Goal: Information Seeking & Learning: Learn about a topic

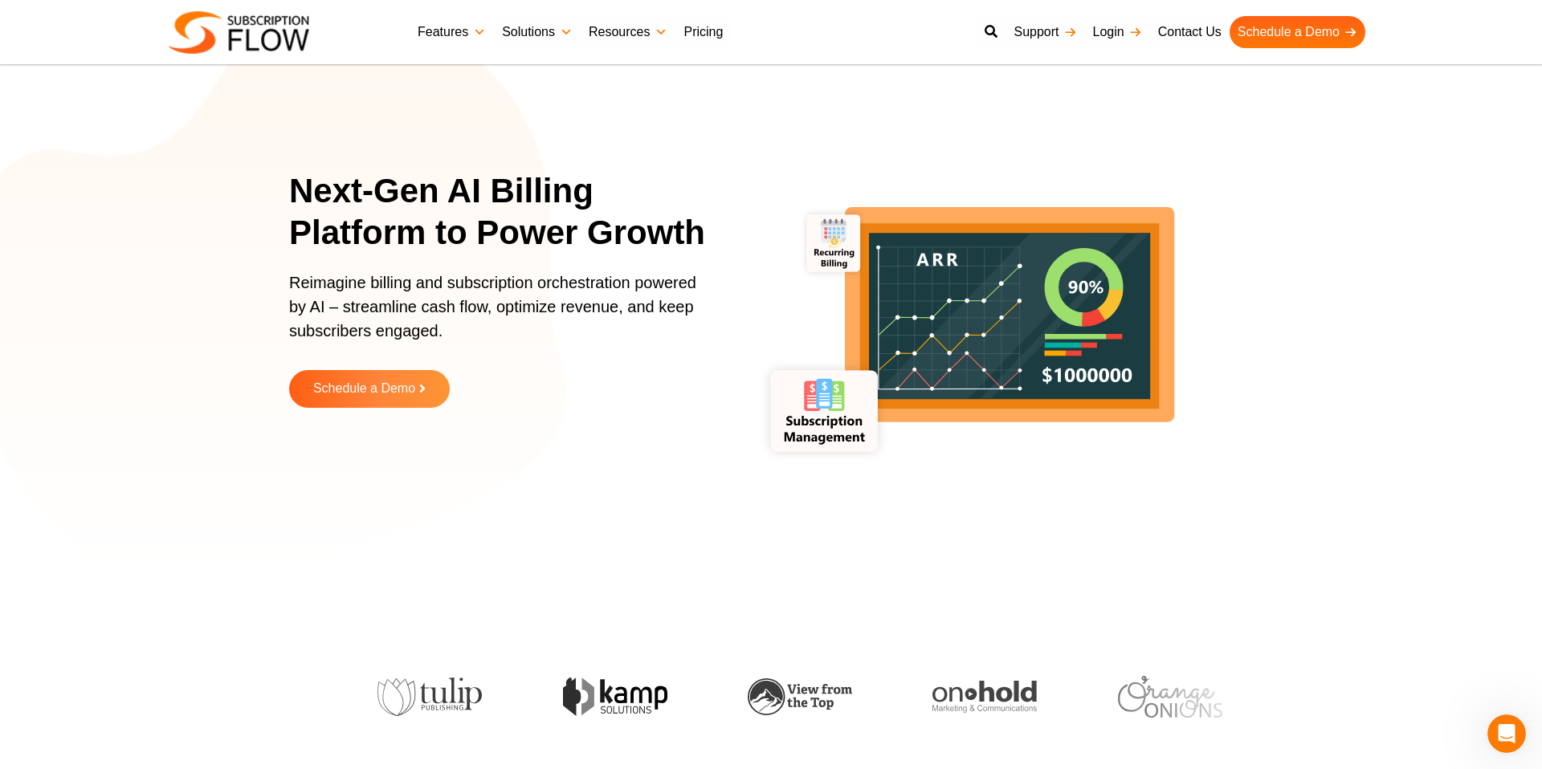
click at [452, 28] on link "Features" at bounding box center [452, 32] width 84 height 32
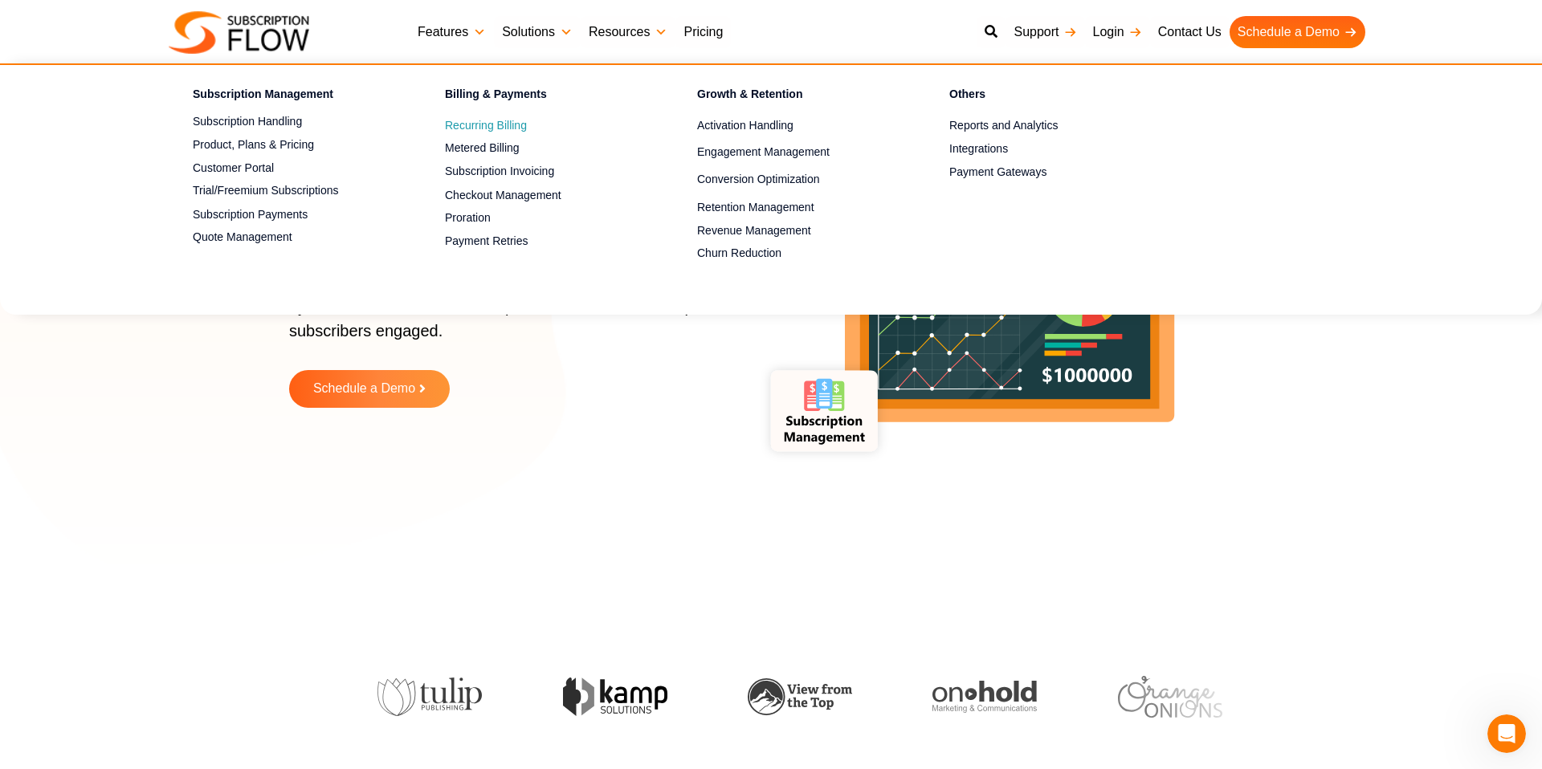
click at [494, 127] on span "Recurring Billing" at bounding box center [486, 125] width 82 height 17
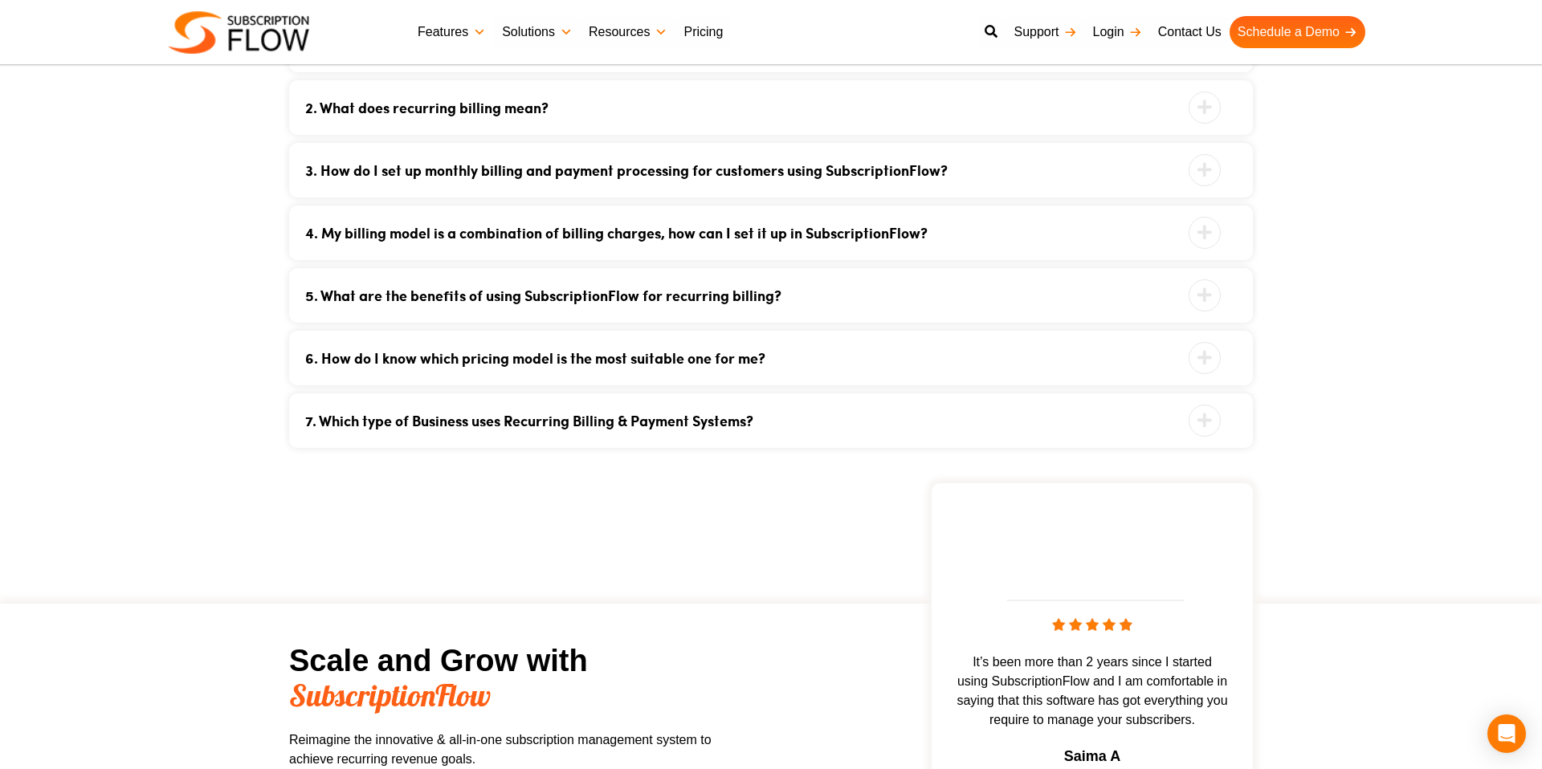
scroll to position [3486, 0]
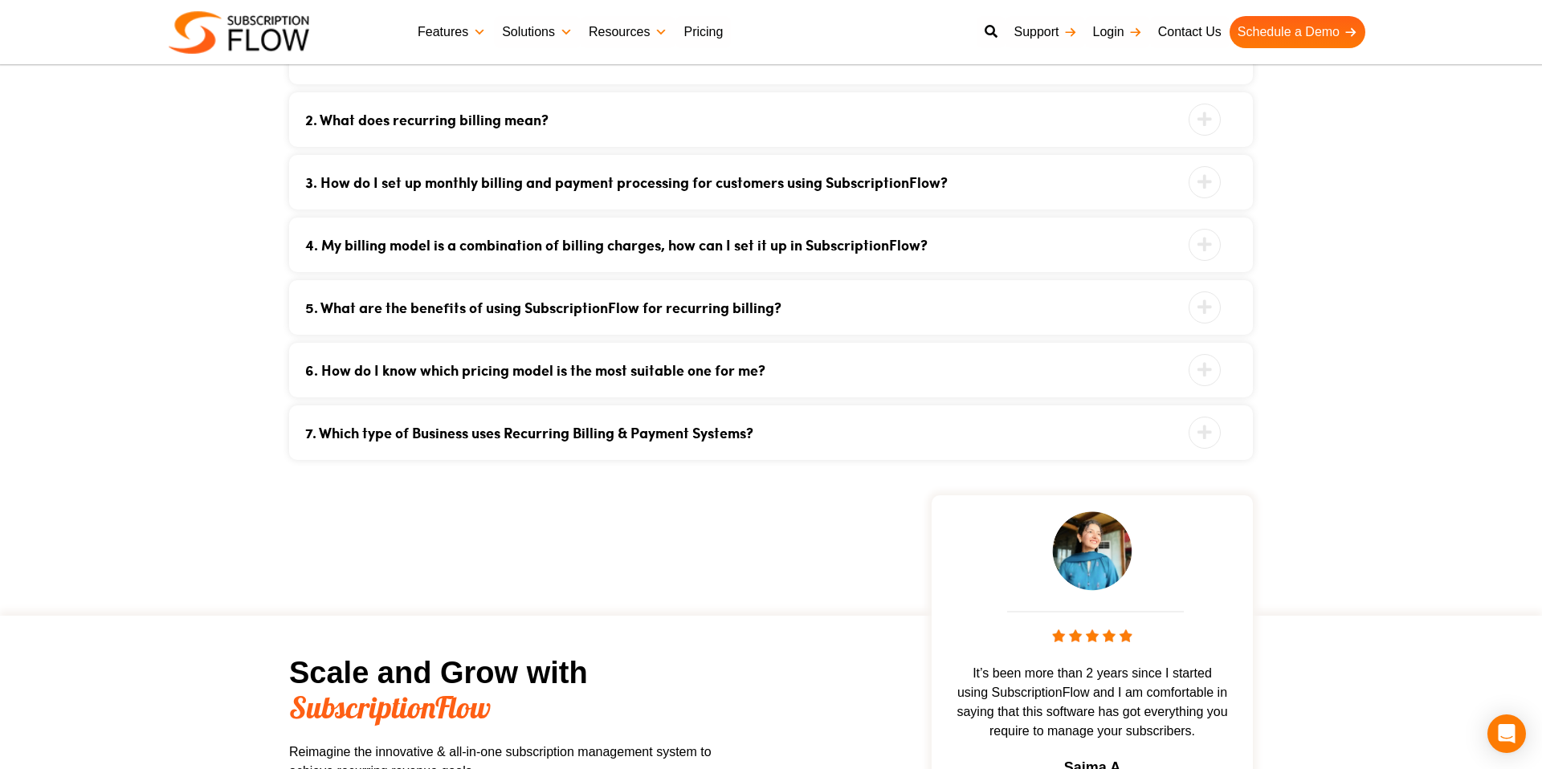
click at [585, 311] on link "5. What are the benefits of using SubscriptionFlow for recurring billing?" at bounding box center [750, 307] width 891 height 14
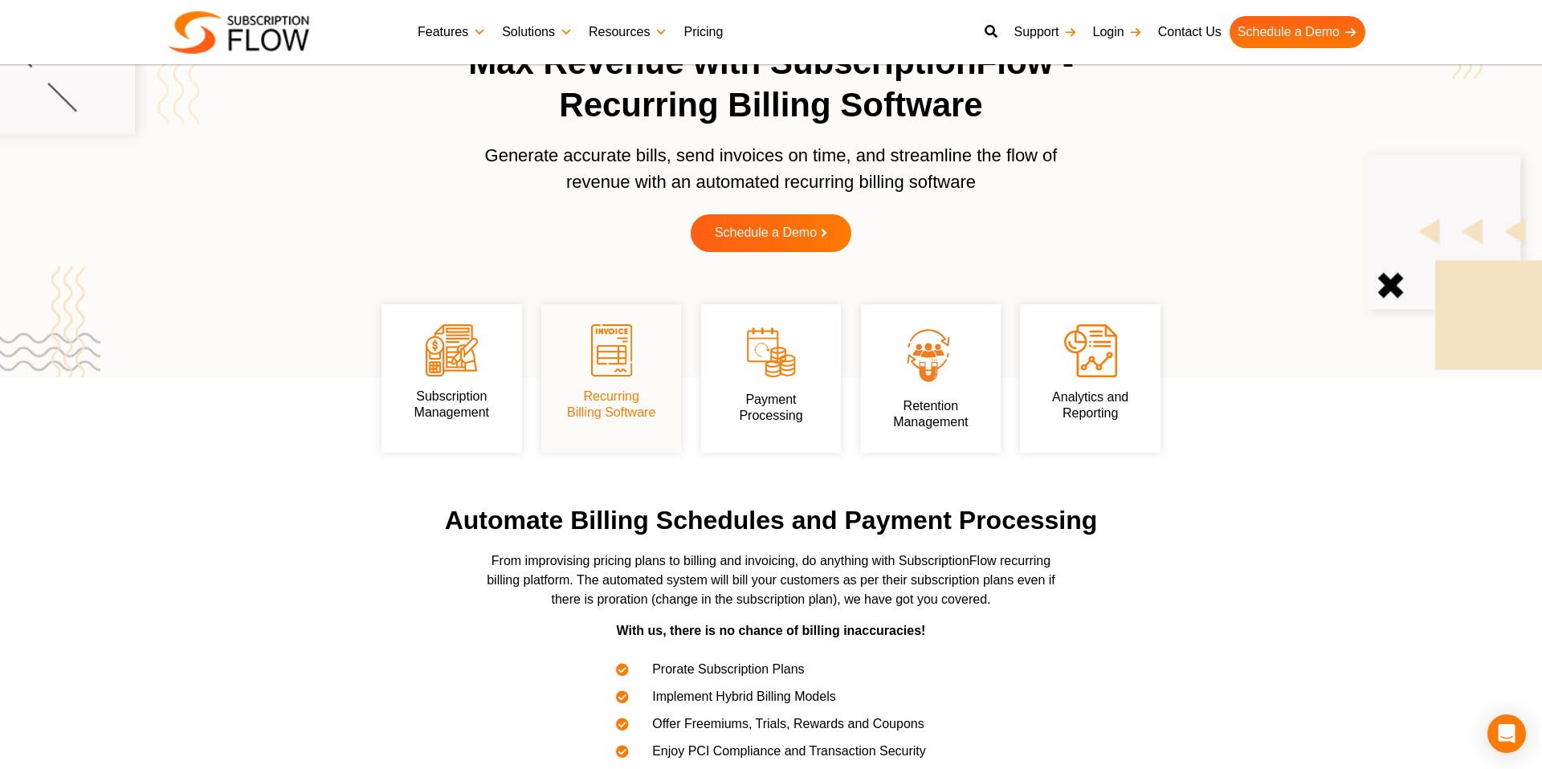
scroll to position [0, 0]
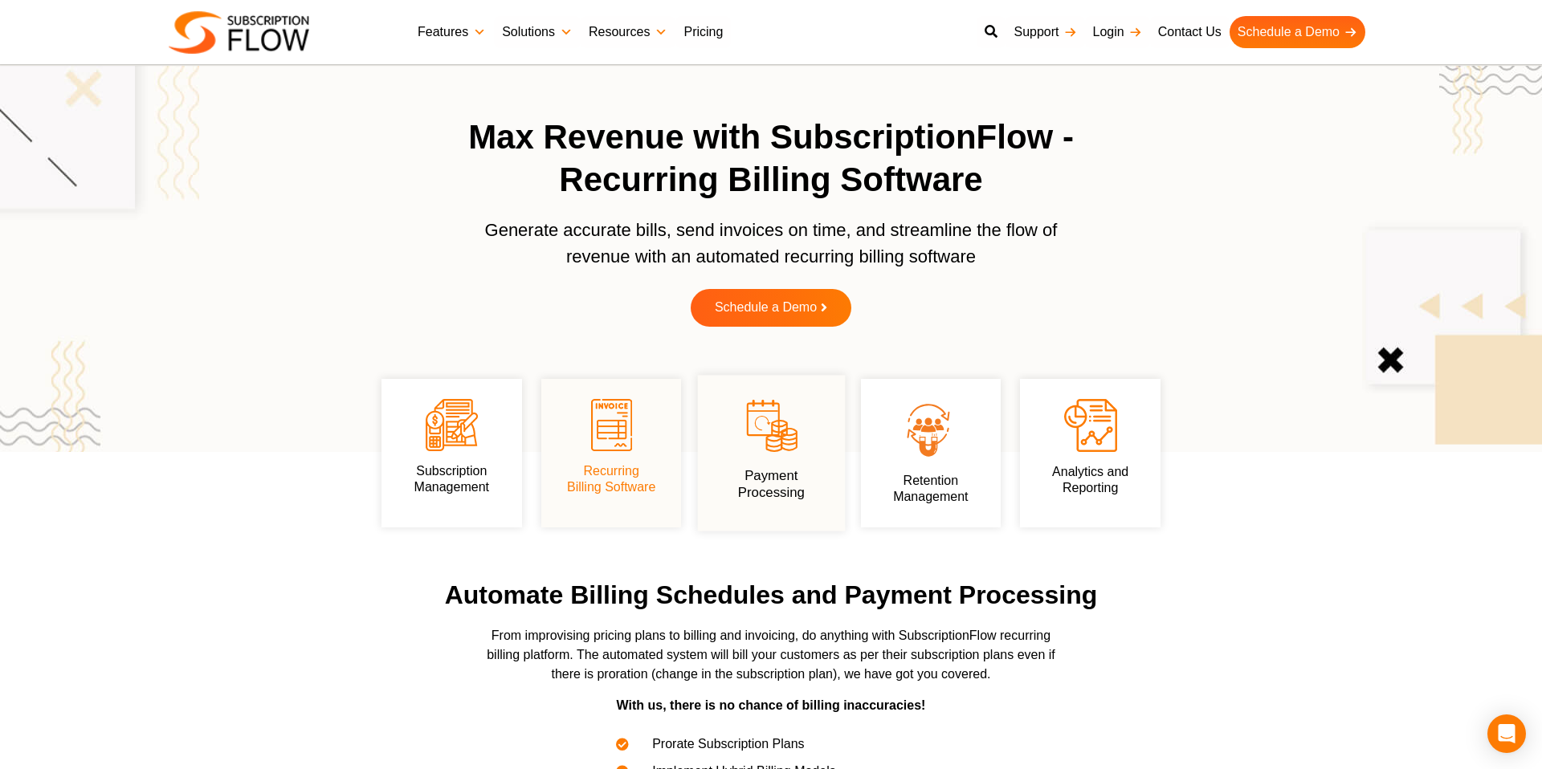
click at [742, 470] on h3 "Payment Processing" at bounding box center [771, 484] width 96 height 34
click at [787, 472] on link "Payment Processing" at bounding box center [770, 483] width 67 height 31
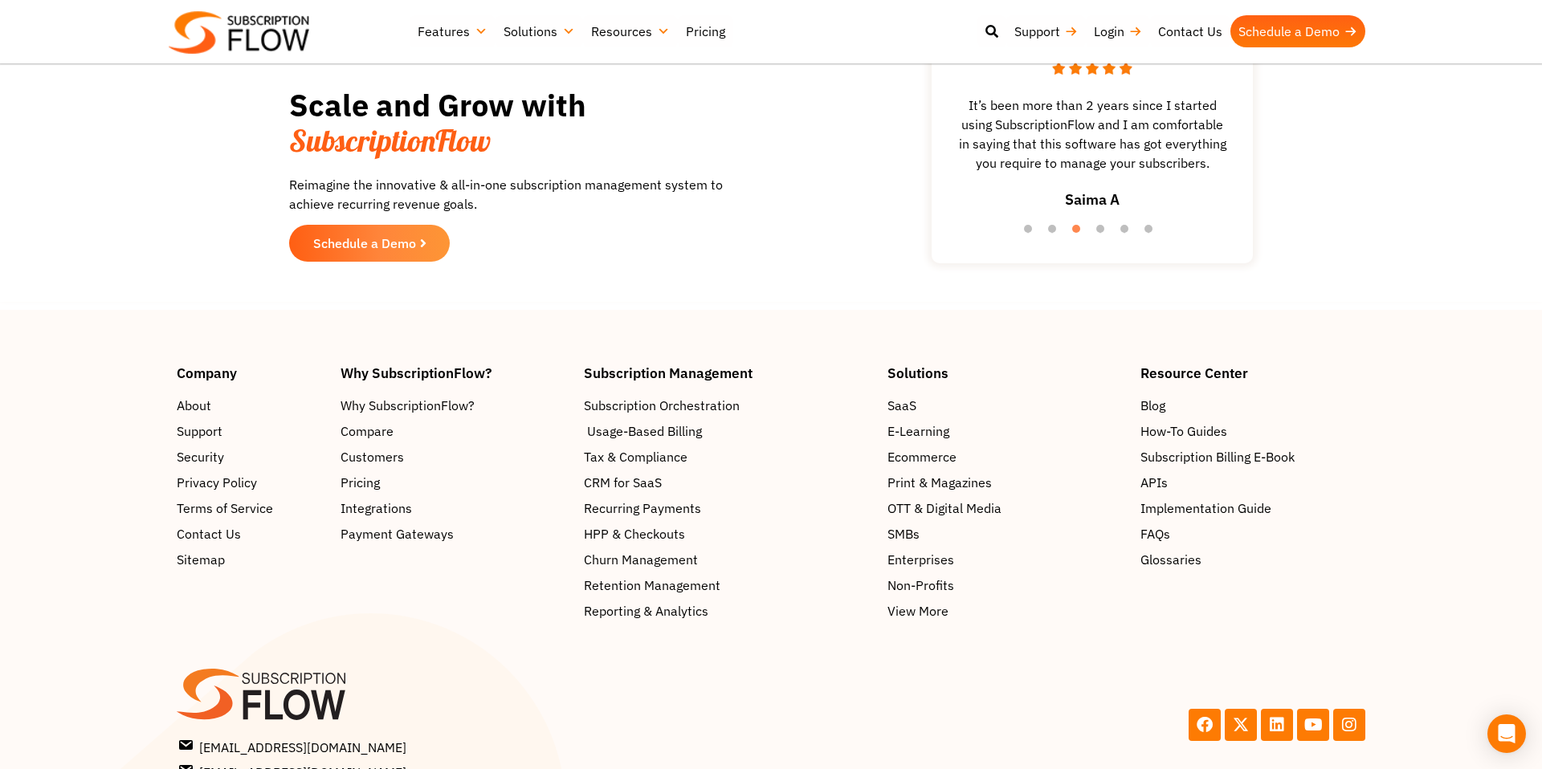
scroll to position [3291, 0]
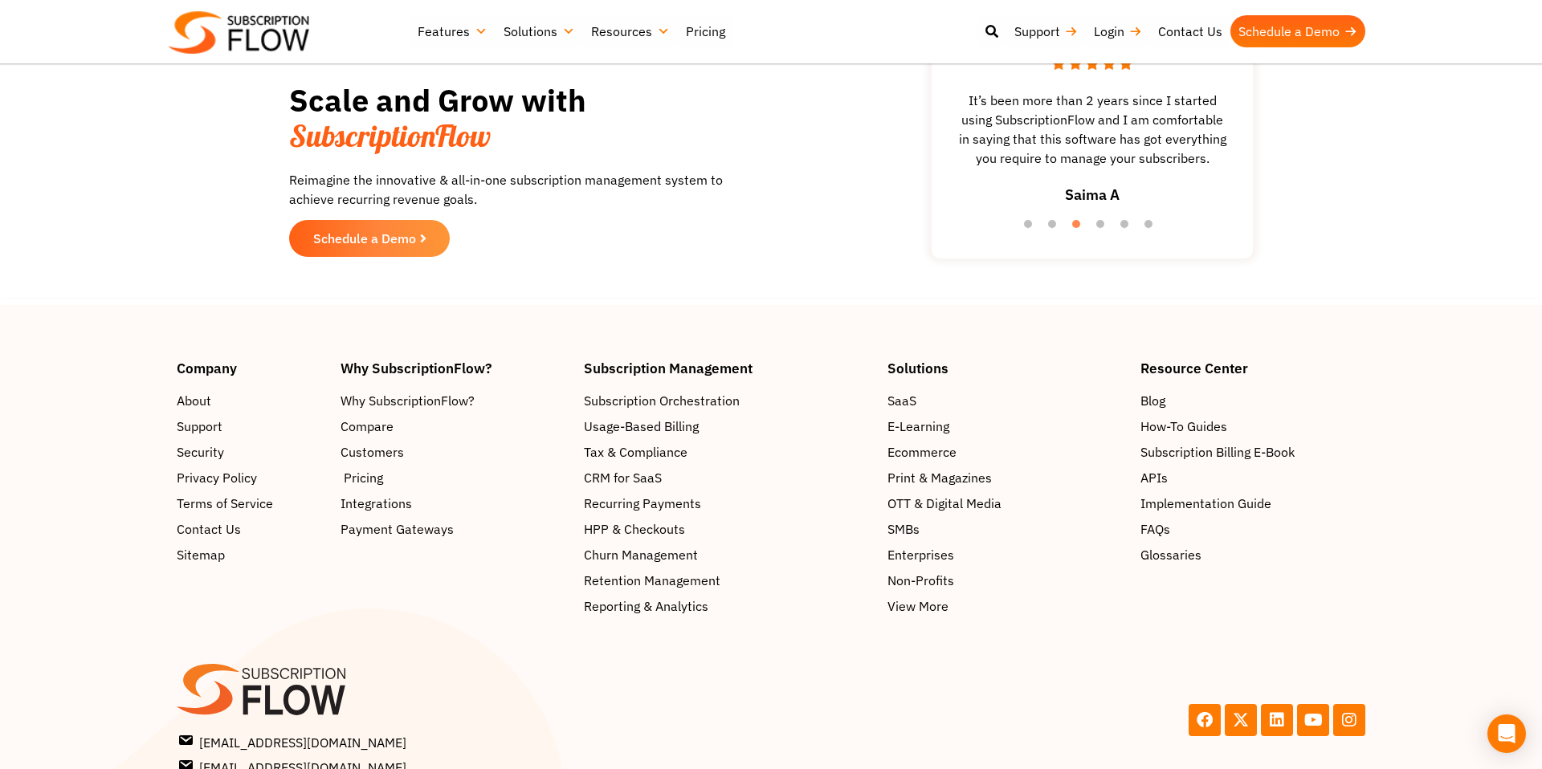
click at [374, 484] on span "Pricing" at bounding box center [363, 477] width 39 height 19
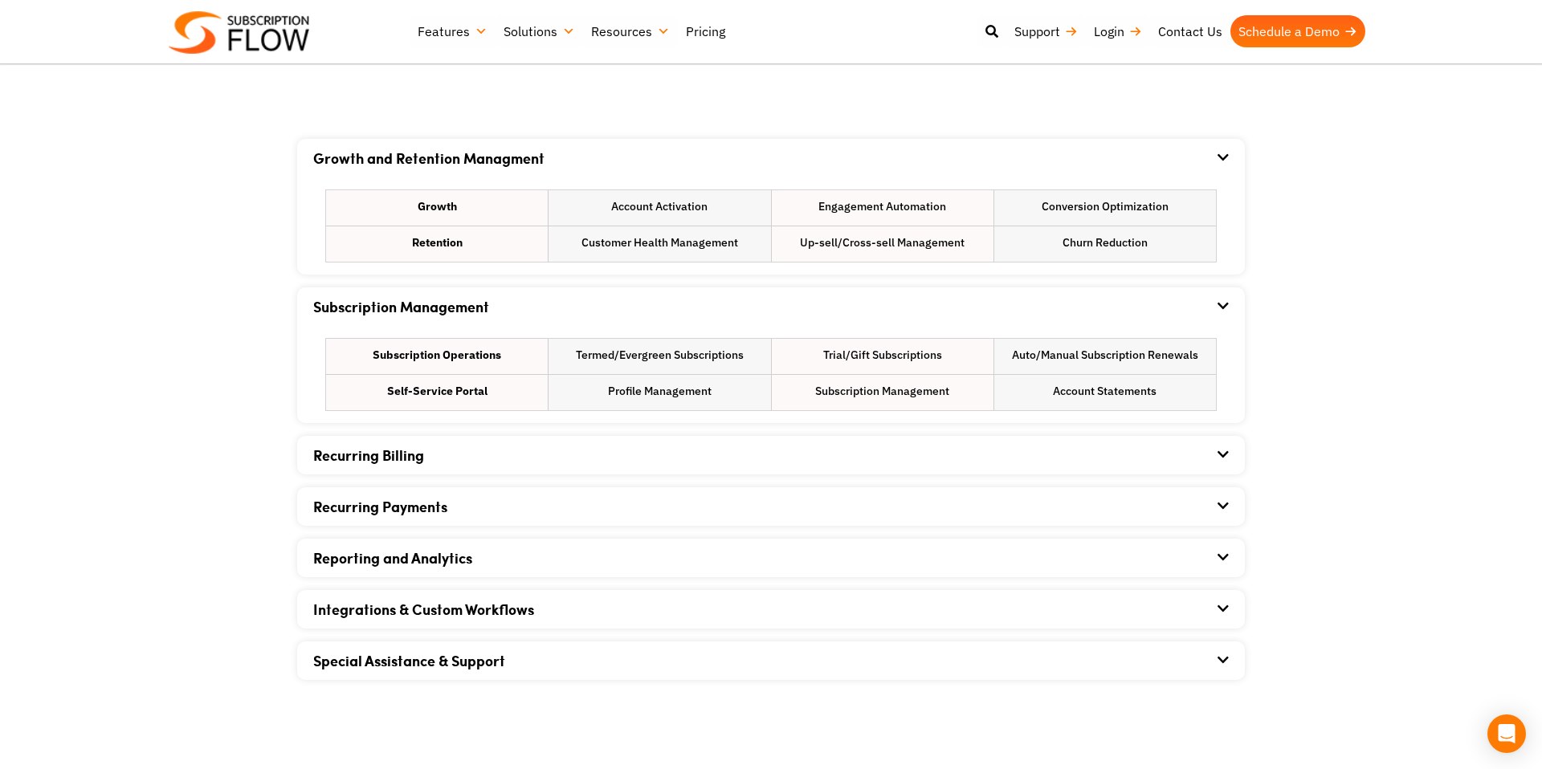
scroll to position [945, 0]
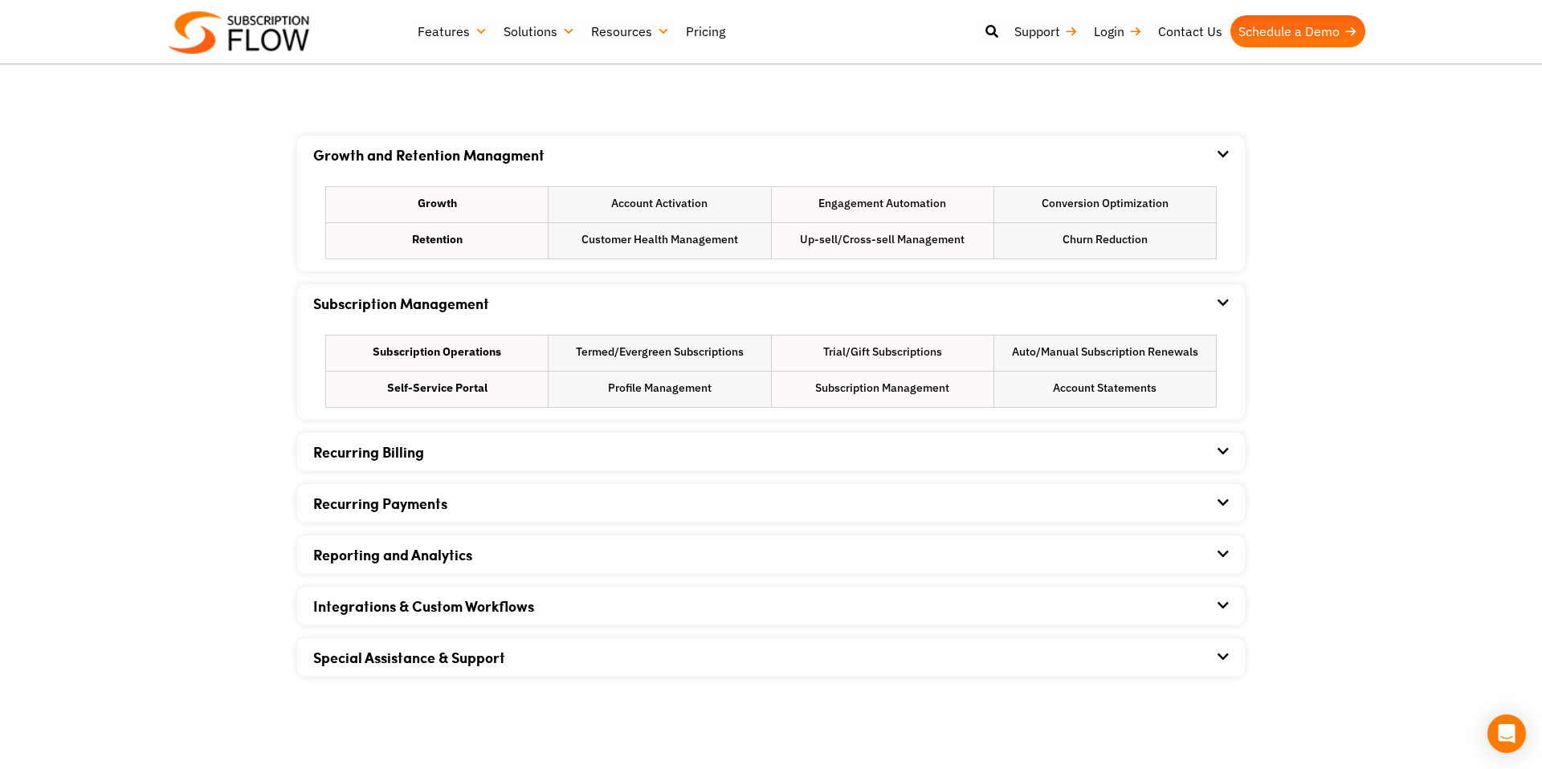
click at [709, 455] on div "Recurring Billing" at bounding box center [771, 452] width 916 height 39
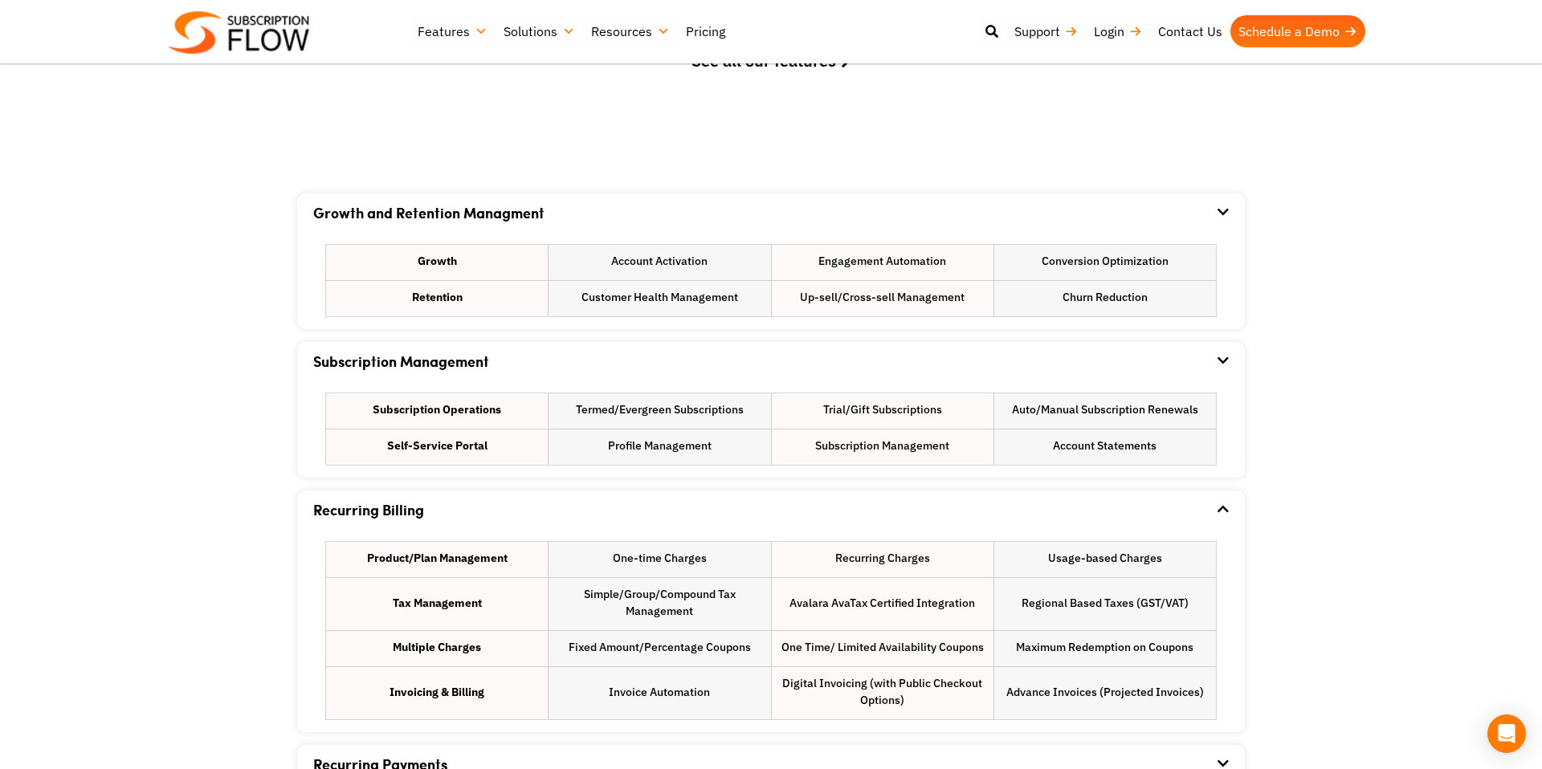
scroll to position [775, 0]
